Goal: Information Seeking & Learning: Learn about a topic

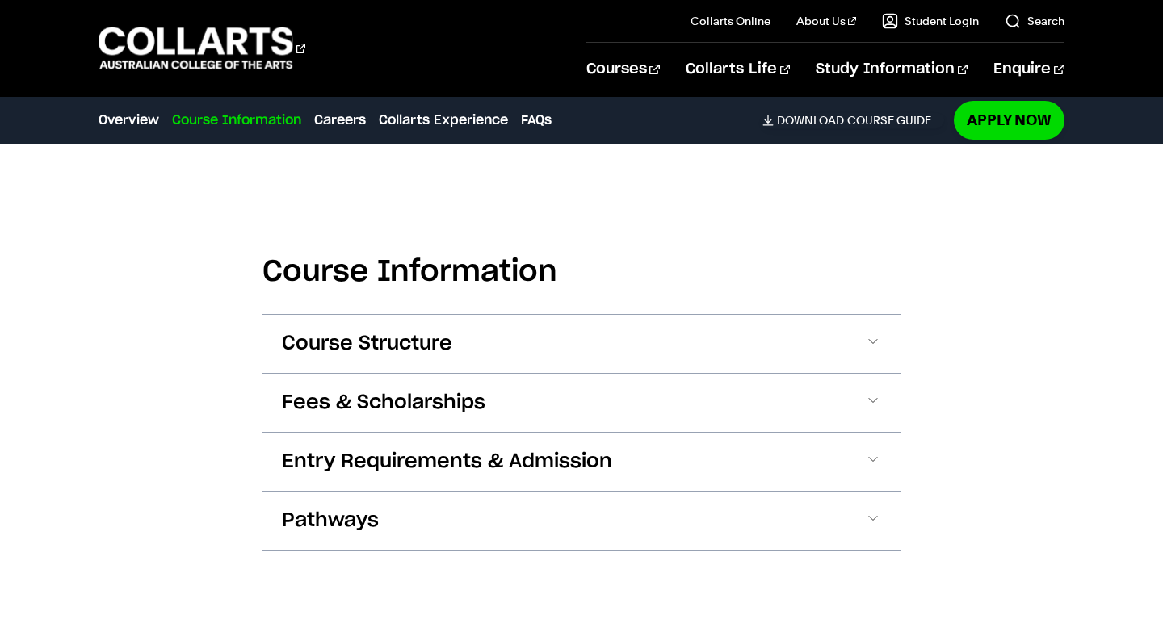
scroll to position [1588, 0]
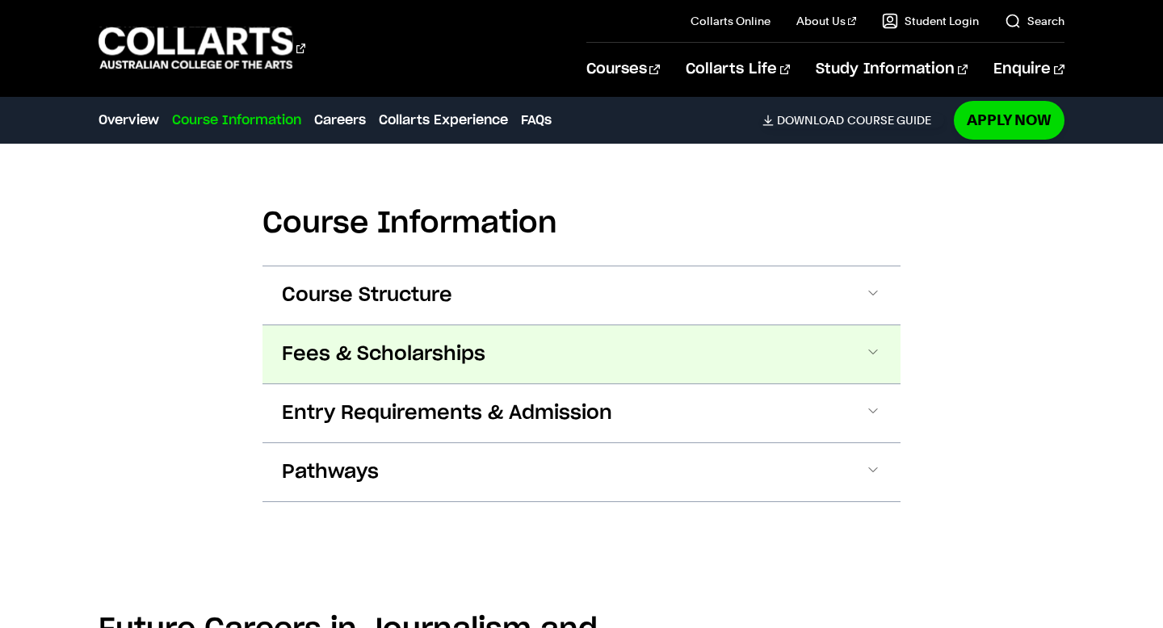
click at [694, 325] on button "Fees & Scholarships" at bounding box center [581, 354] width 638 height 58
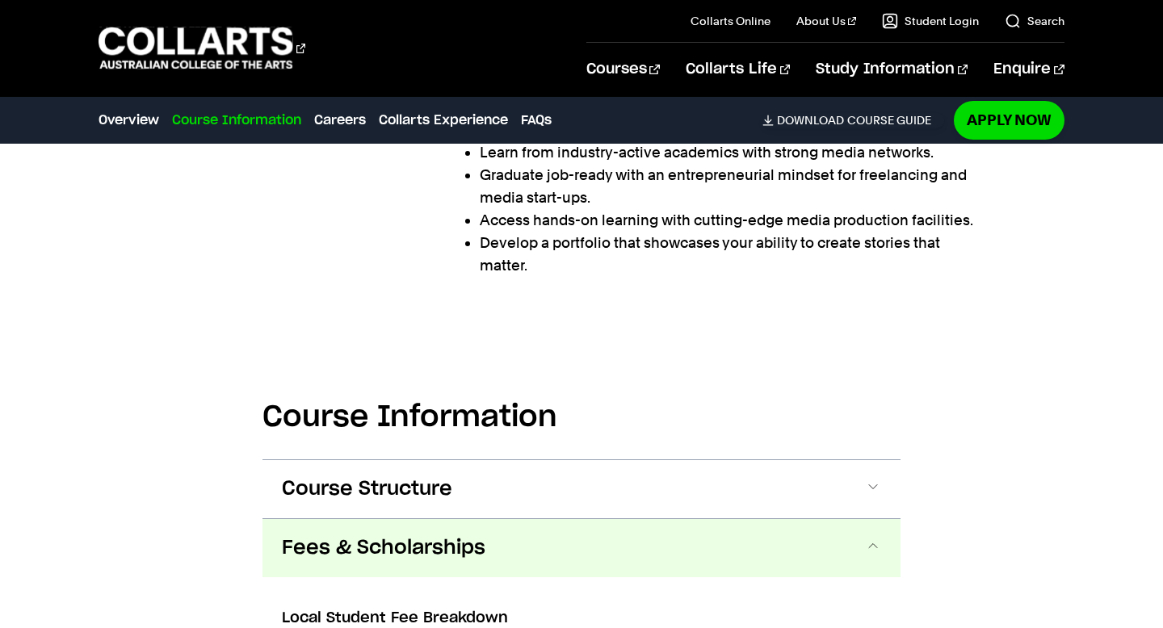
scroll to position [1399, 0]
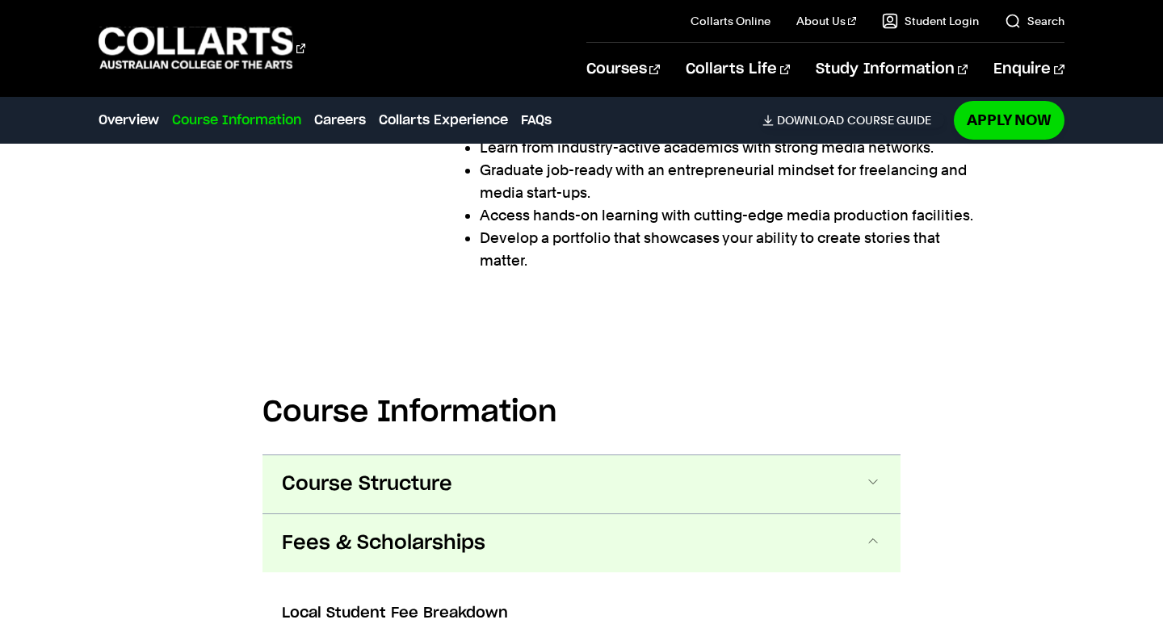
click at [674, 455] on button "Course Structure" at bounding box center [581, 484] width 638 height 58
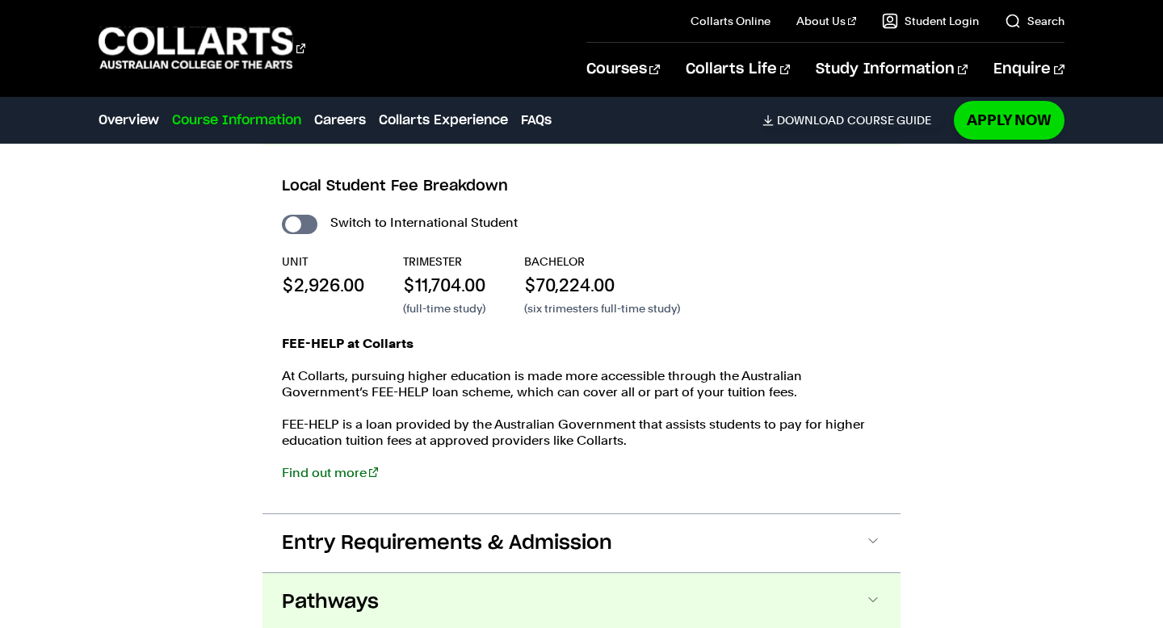
scroll to position [2931, 0]
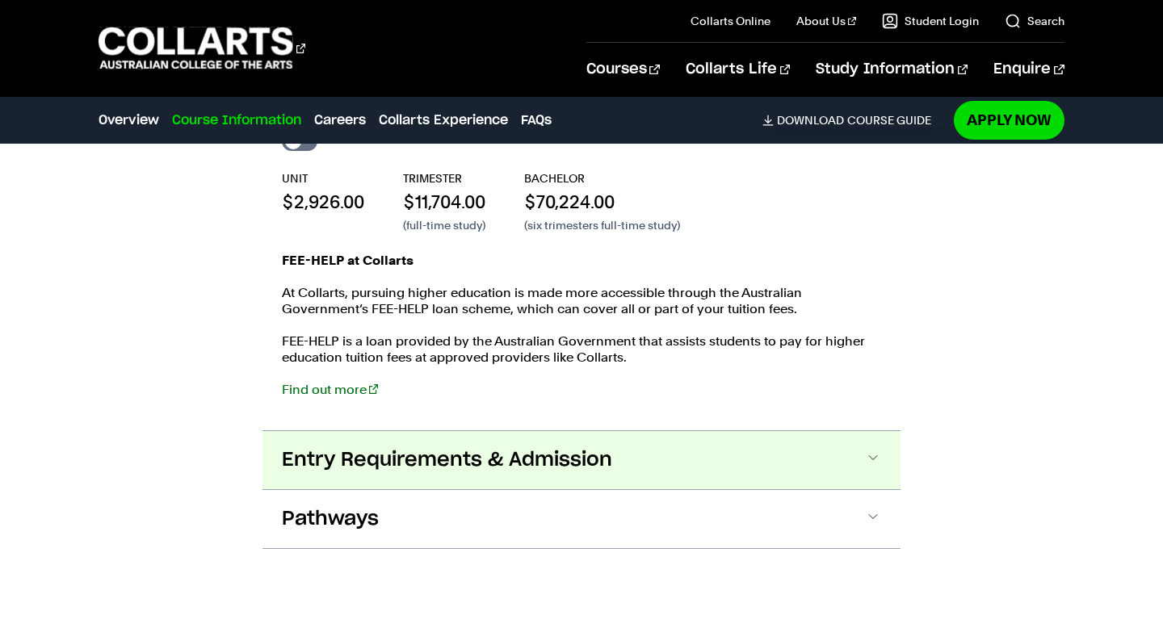
click at [668, 431] on button "Entry Requirements & Admission" at bounding box center [581, 460] width 638 height 58
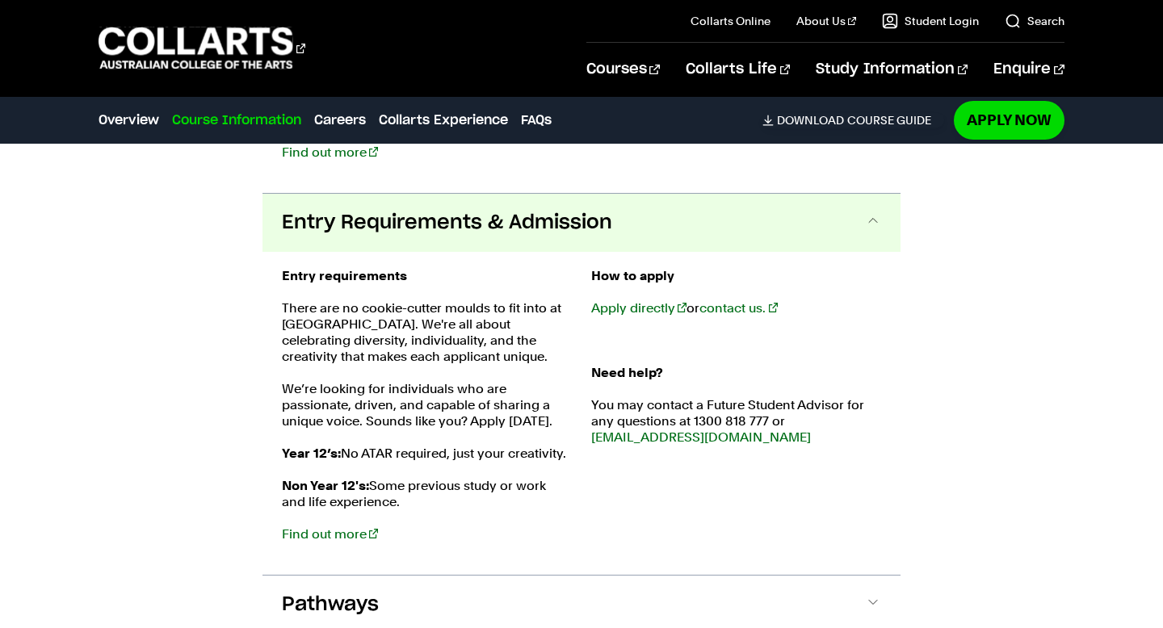
scroll to position [3255, 0]
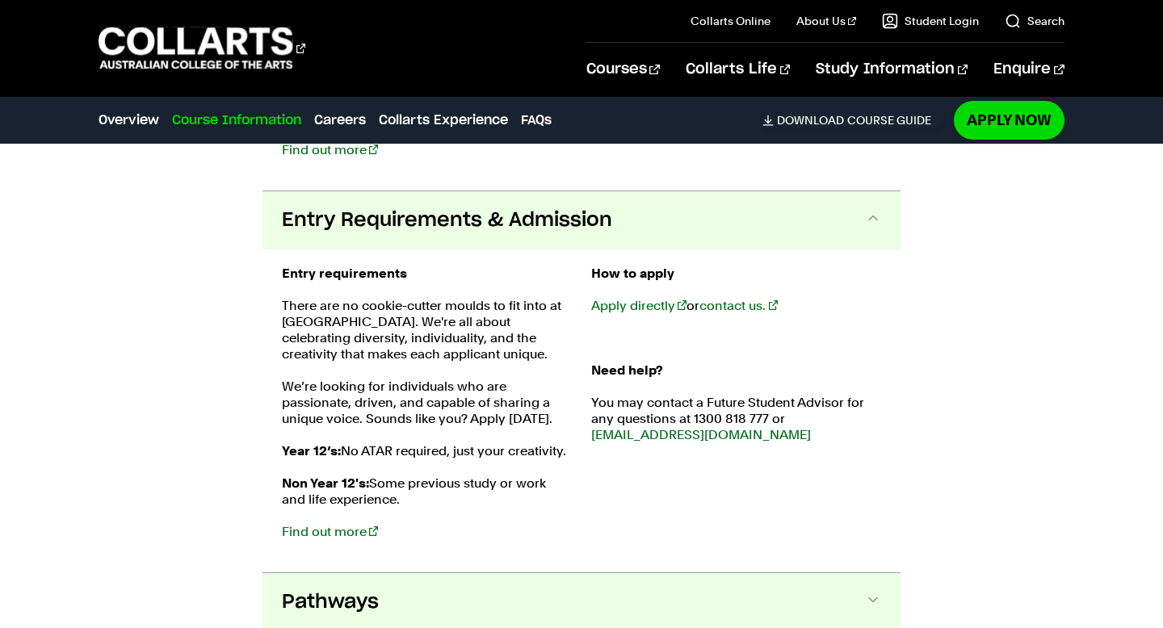
click at [630, 573] on button "Pathways" at bounding box center [581, 602] width 638 height 58
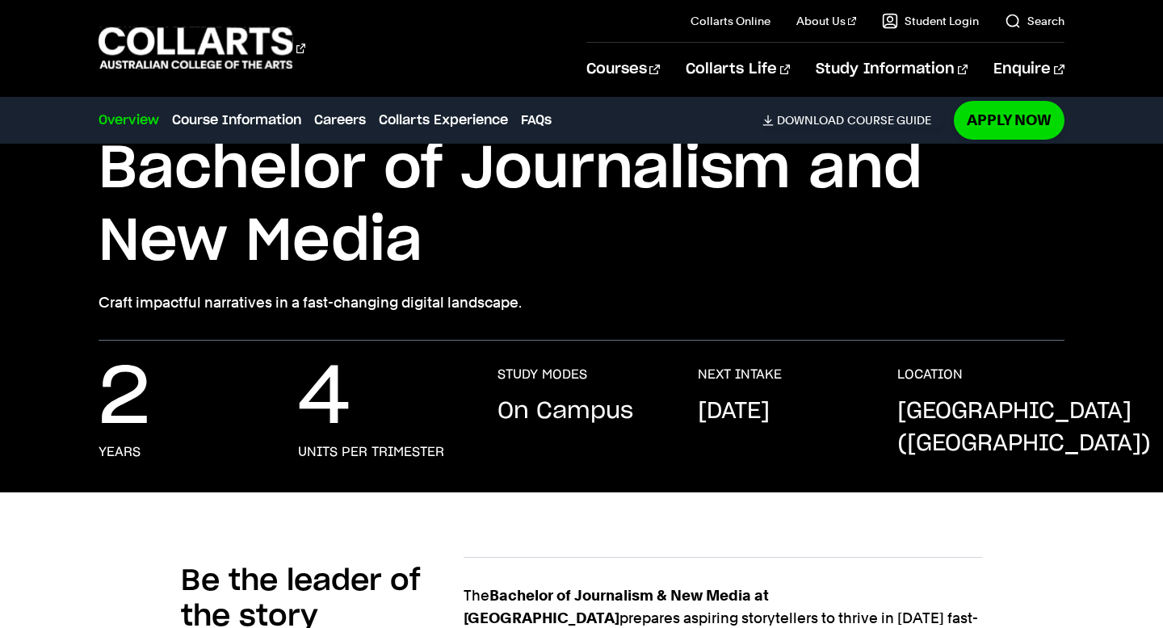
scroll to position [0, 0]
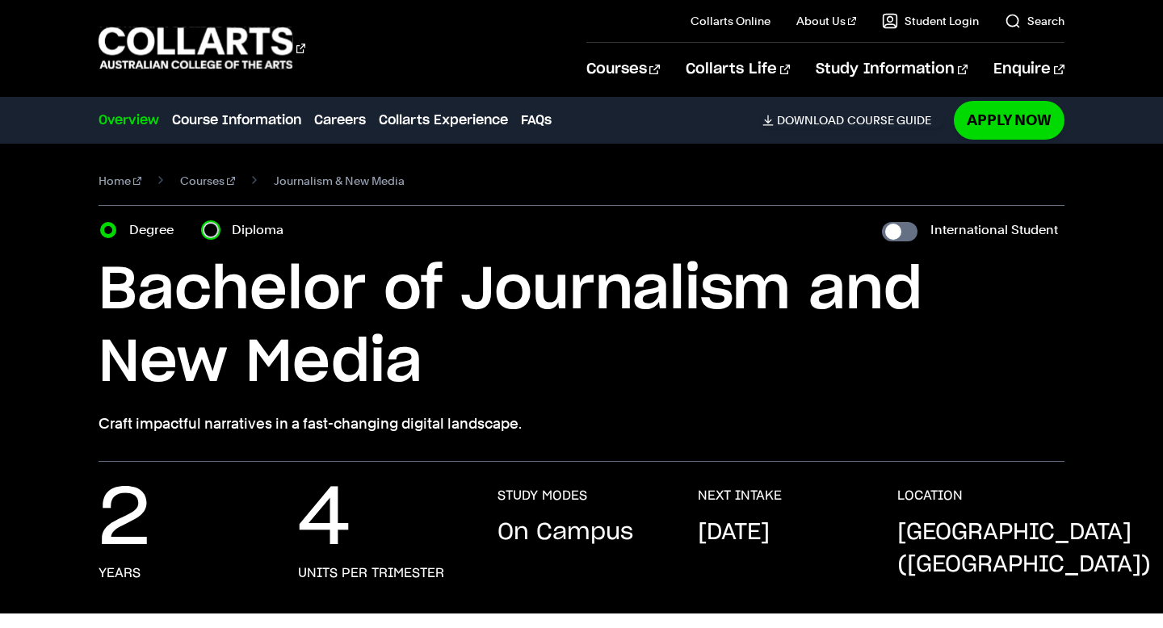
click at [212, 235] on input "Diploma" at bounding box center [211, 230] width 16 height 16
radio input "true"
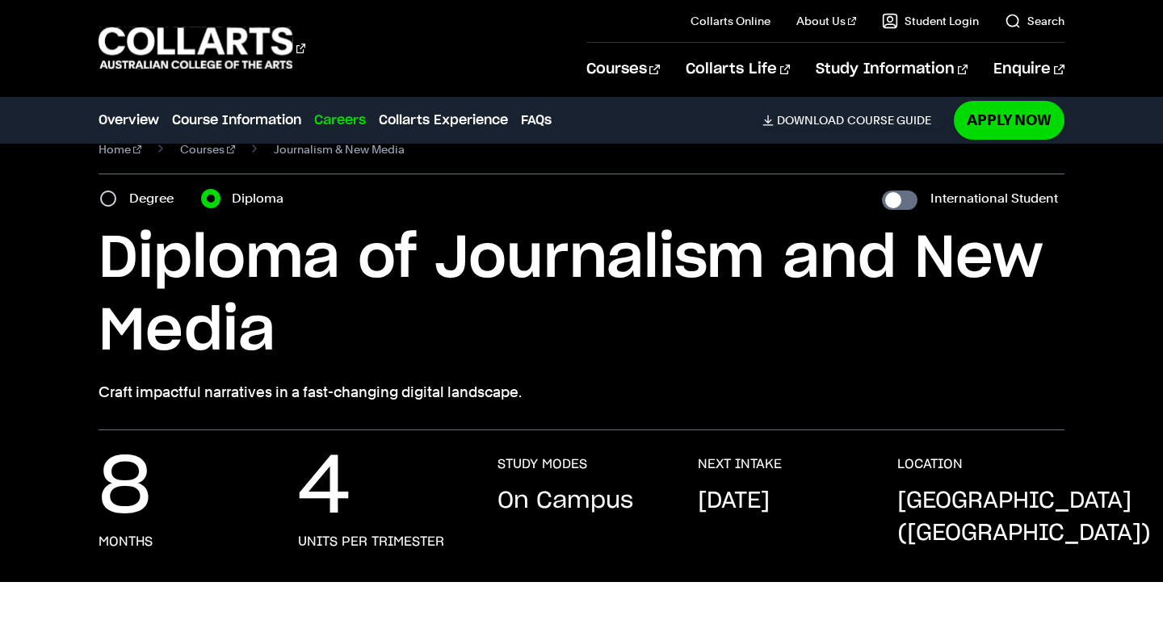
scroll to position [32, 0]
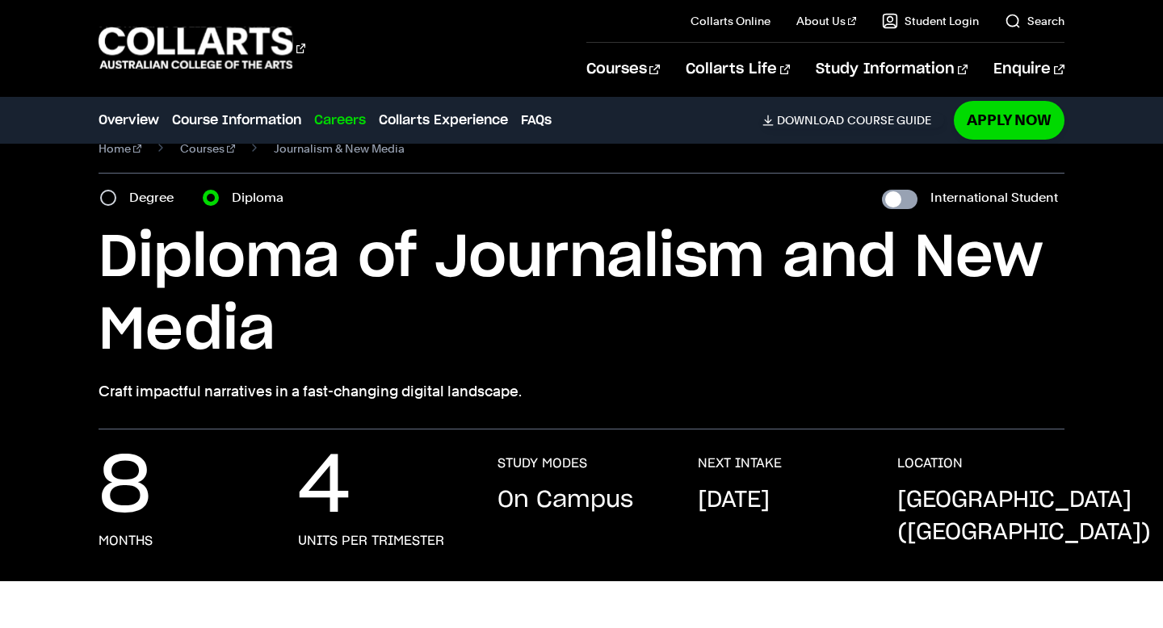
click at [908, 200] on input "International Student" at bounding box center [900, 199] width 36 height 19
checkbox input "true"
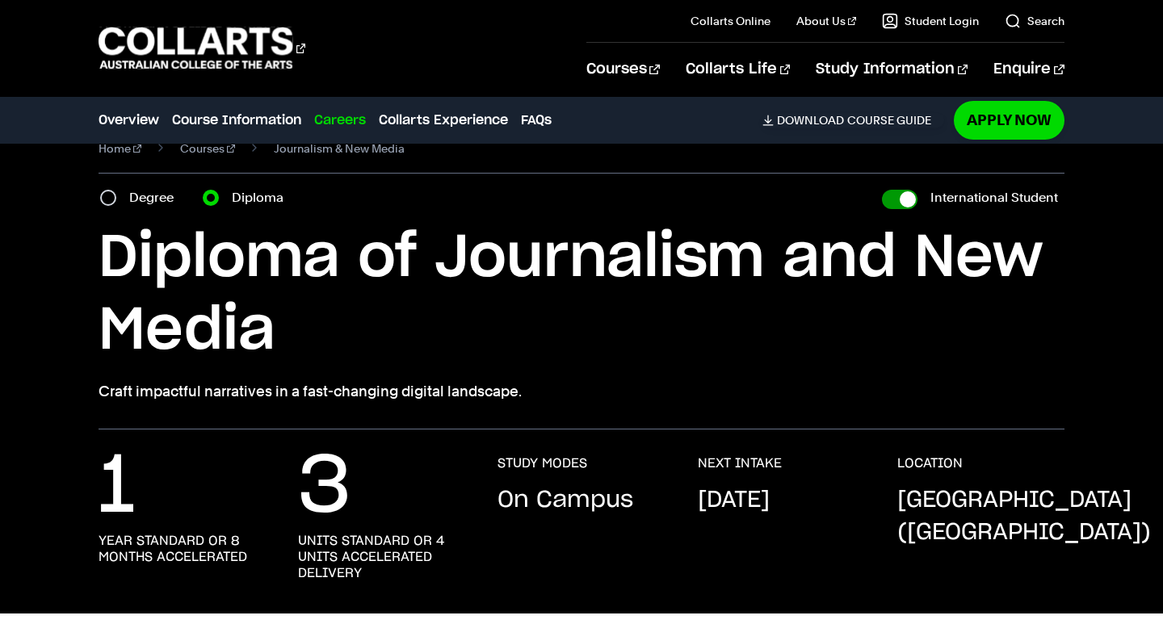
click at [901, 199] on input "International Student" at bounding box center [900, 199] width 36 height 19
checkbox input "false"
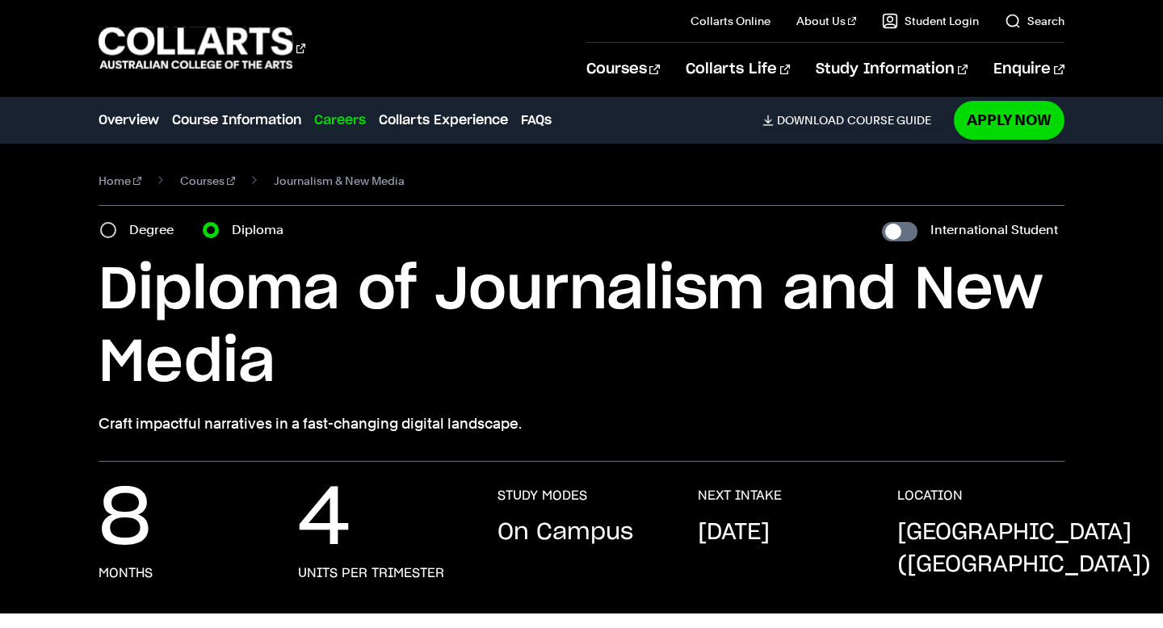
click at [116, 232] on div "Degree" at bounding box center [141, 230] width 83 height 23
click at [107, 231] on input "Degree" at bounding box center [108, 230] width 16 height 16
radio input "true"
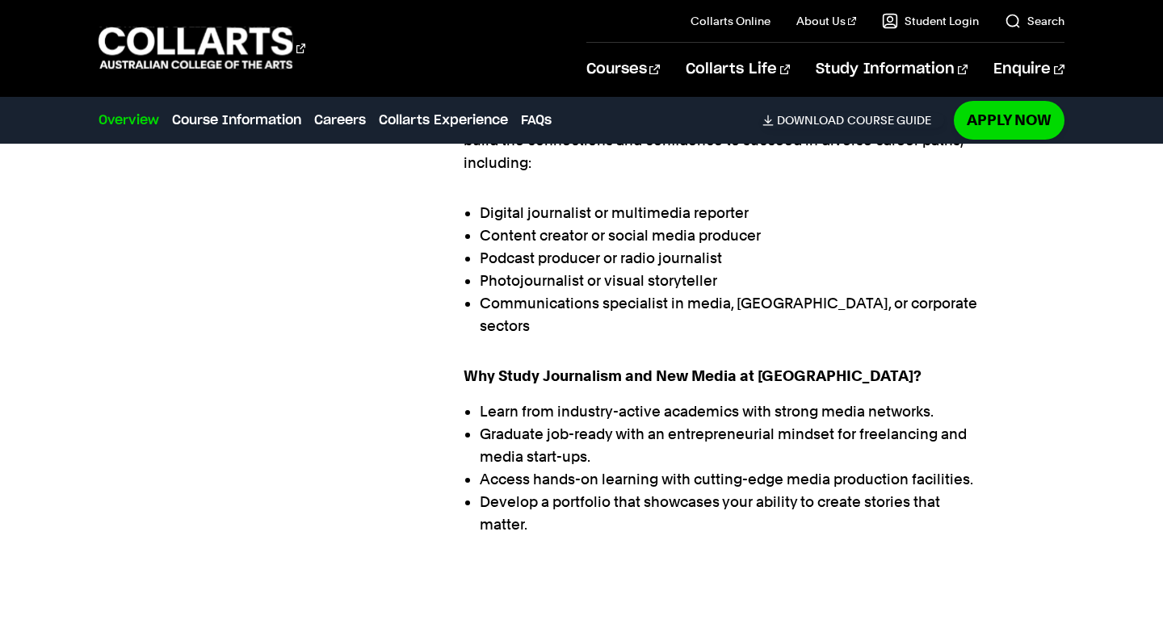
scroll to position [1136, 0]
